Goal: Find specific page/section: Find specific page/section

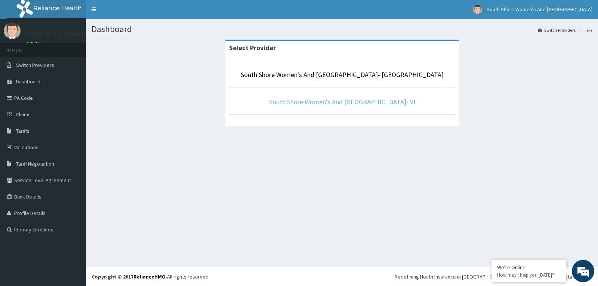
click at [396, 103] on link "South Shore Women's And [GEOGRAPHIC_DATA]- VI" at bounding box center [342, 102] width 146 height 9
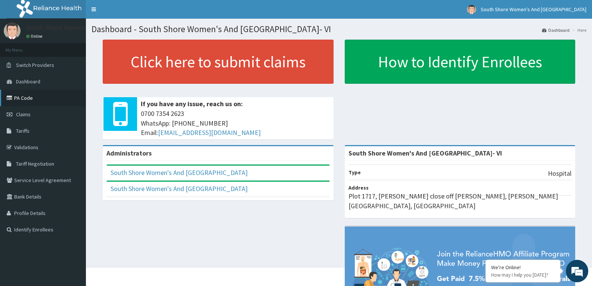
click at [44, 99] on link "PA Code" at bounding box center [43, 98] width 86 height 16
